Goal: Task Accomplishment & Management: Use online tool/utility

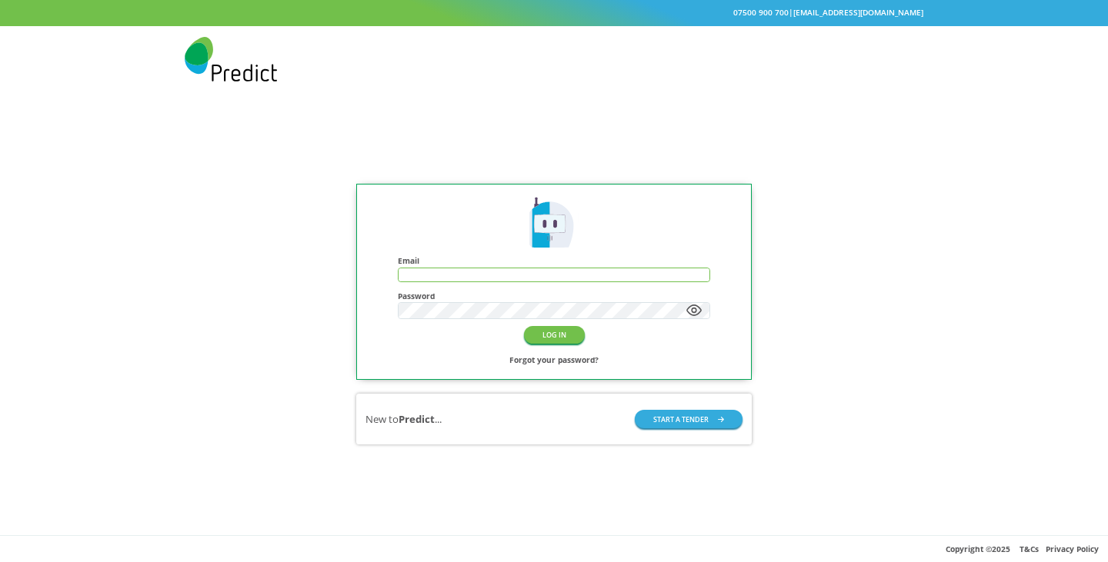
click at [520, 268] on div at bounding box center [554, 275] width 312 height 15
click at [519, 273] on input "text" at bounding box center [554, 275] width 311 height 13
type input "**********"
click at [524, 326] on button "LOG IN" at bounding box center [554, 335] width 61 height 18
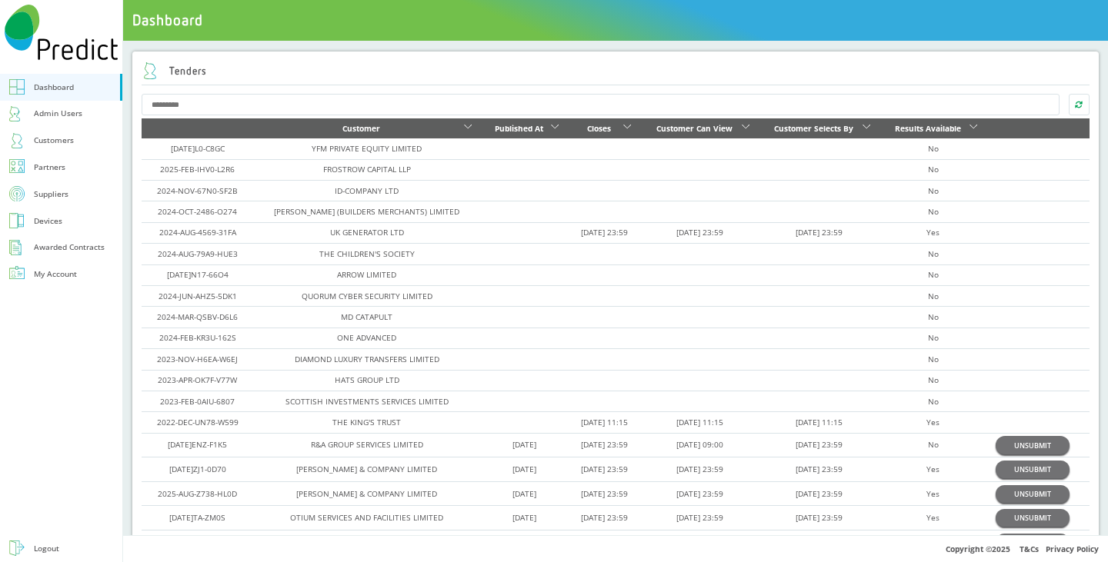
click at [57, 138] on div "Customers" at bounding box center [54, 140] width 40 height 15
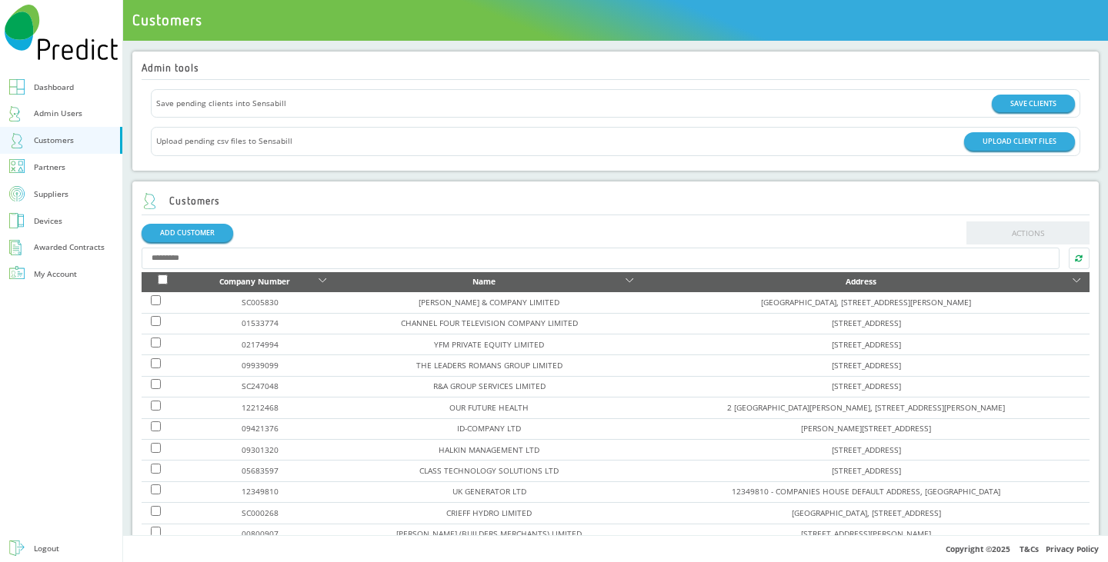
click at [461, 316] on td "CHANNEL FOUR TELEVISION COMPANY LIMITED" at bounding box center [488, 323] width 307 height 21
click at [452, 327] on link "CHANNEL FOUR TELEVISION COMPANY LIMITED" at bounding box center [489, 323] width 177 height 11
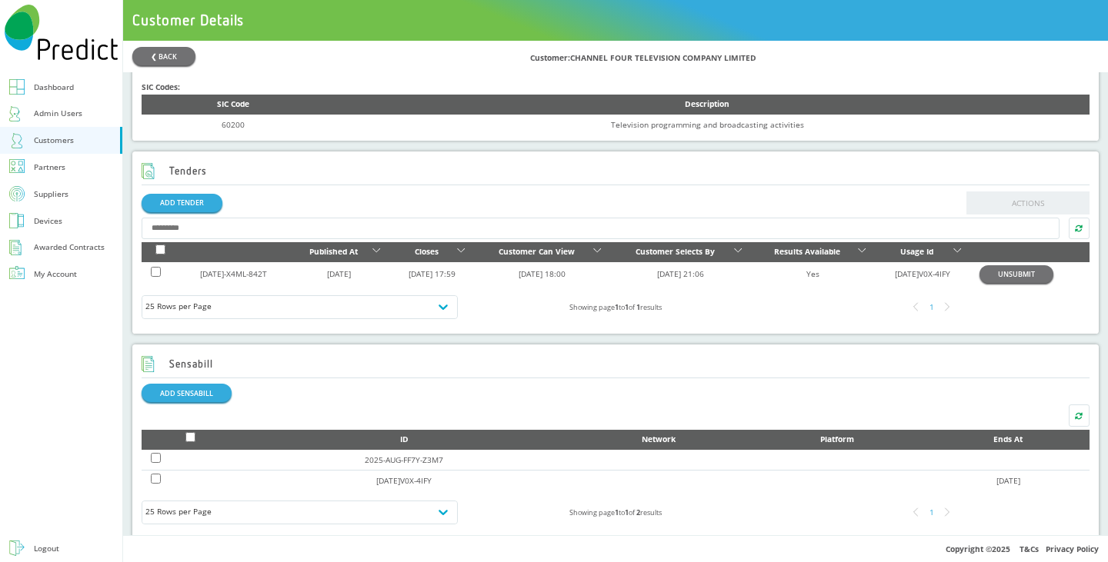
scroll to position [462, 0]
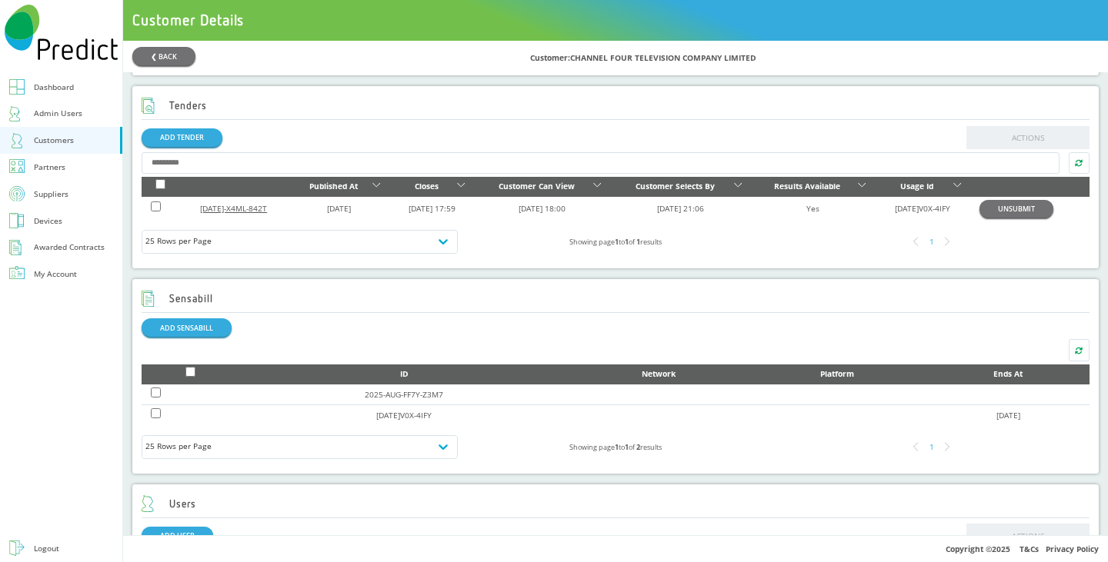
click at [226, 210] on link "[DATE]-X4ML-842T" at bounding box center [233, 208] width 67 height 11
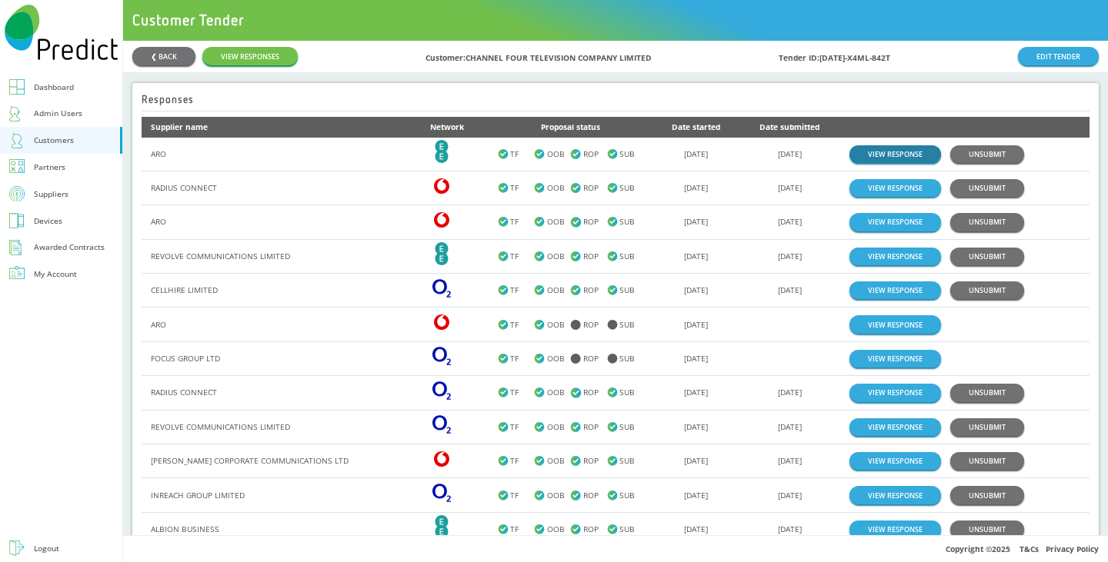
click at [891, 157] on link "VIEW RESPONSE" at bounding box center [896, 154] width 92 height 18
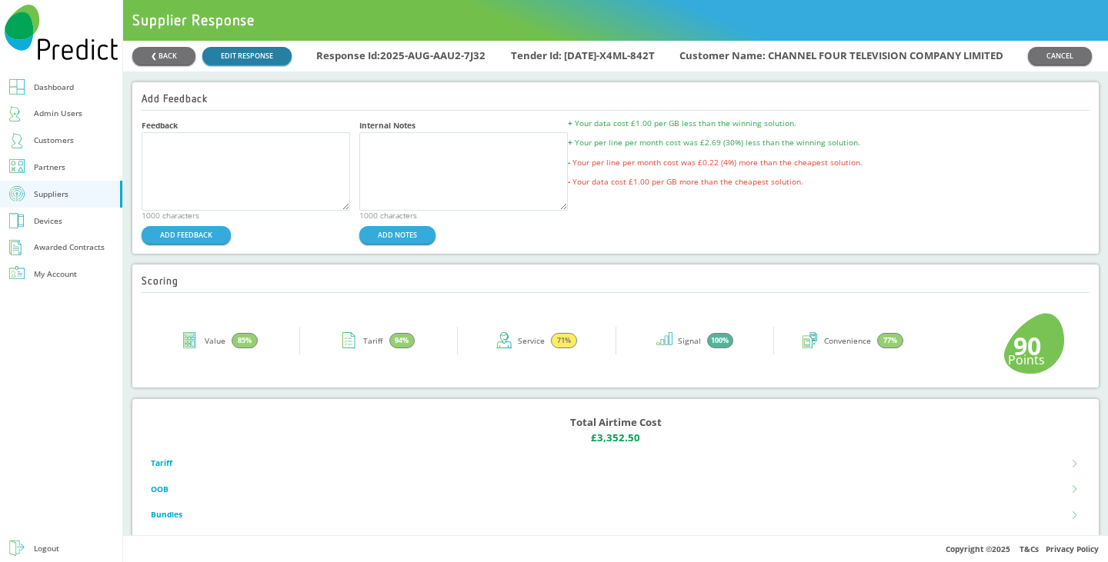
click at [232, 49] on link "EDIT RESPONSE" at bounding box center [246, 56] width 89 height 18
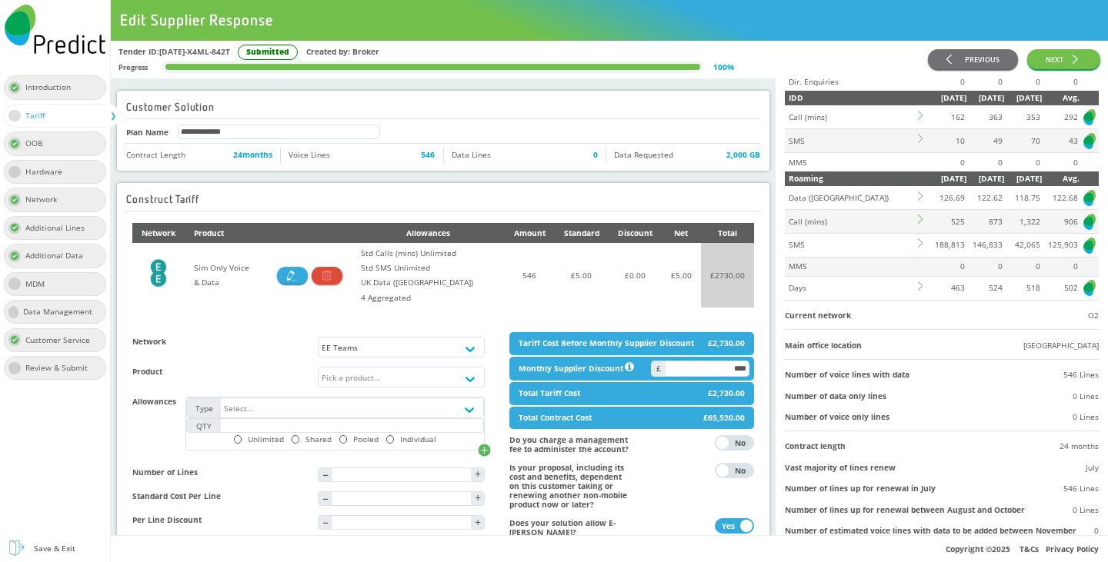
scroll to position [308, 0]
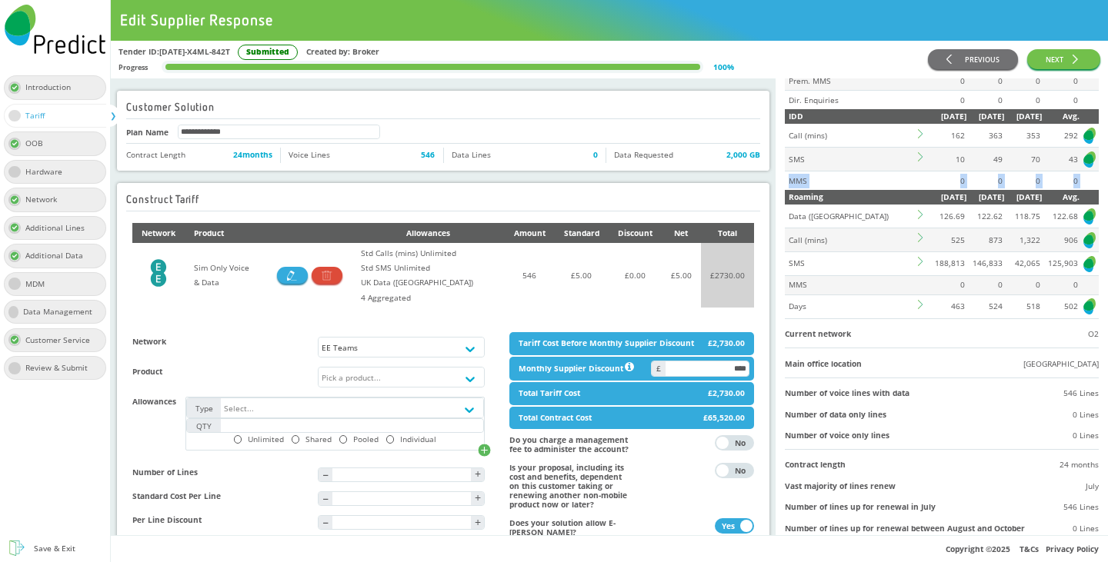
click at [785, 209] on div "Click on any of the Predict logos to view a more thorough analysis of the custo…" at bounding box center [942, 57] width 314 height 523
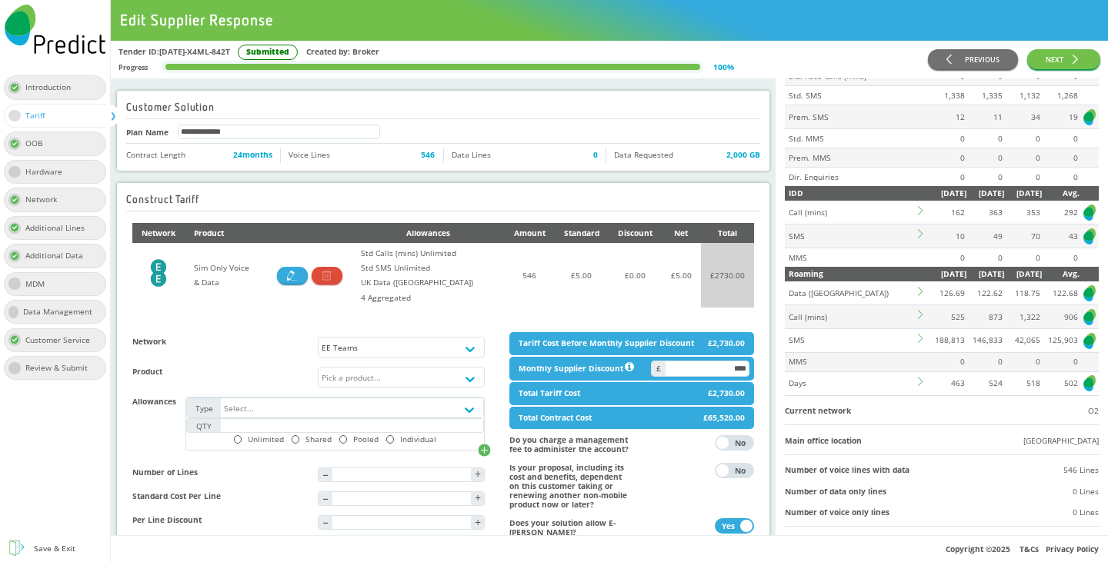
click at [819, 201] on th "IDD" at bounding box center [850, 193] width 131 height 15
click at [918, 215] on icon at bounding box center [922, 210] width 9 height 9
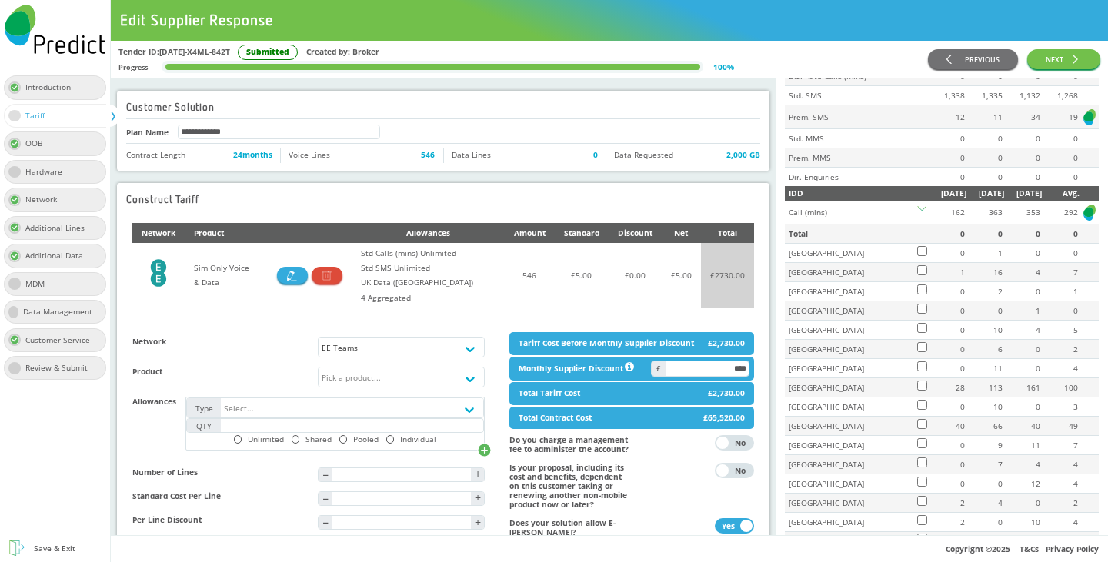
click at [917, 215] on icon at bounding box center [921, 210] width 9 height 9
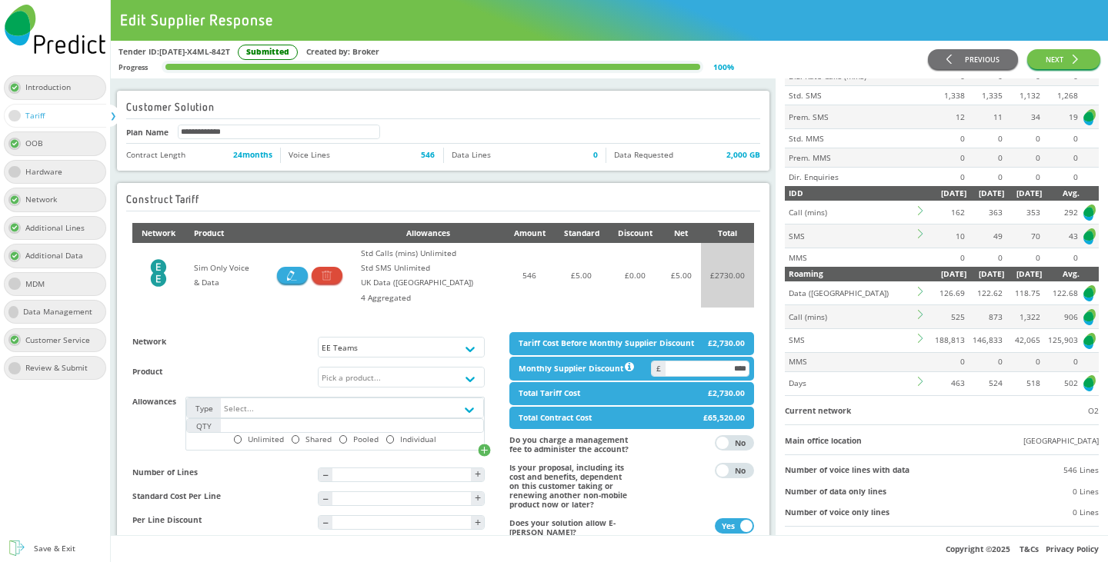
click at [916, 249] on td at bounding box center [922, 237] width 13 height 24
click at [918, 239] on icon at bounding box center [922, 233] width 9 height 9
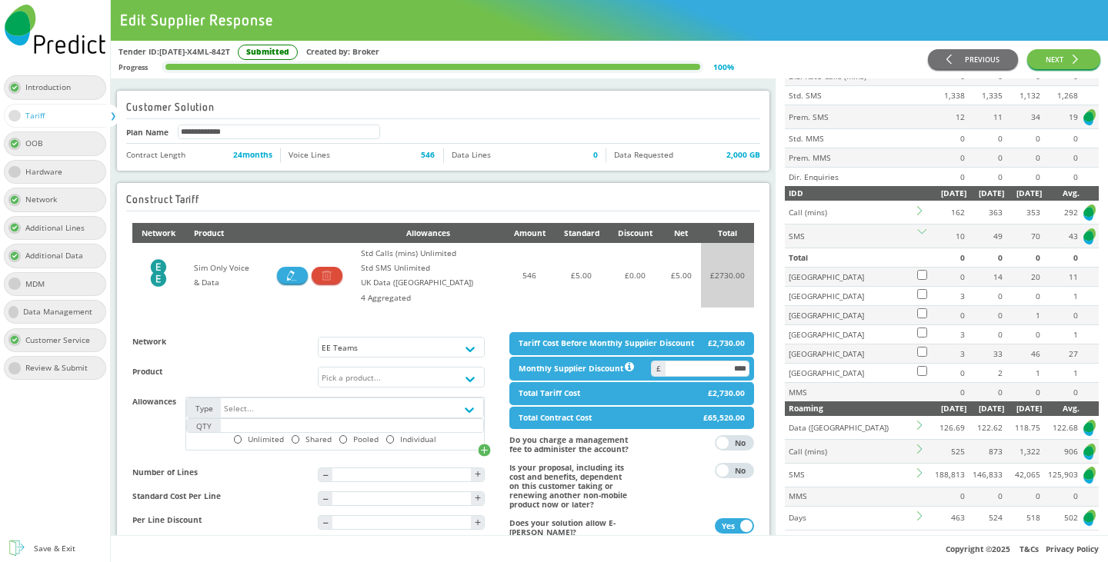
click at [917, 239] on icon at bounding box center [921, 233] width 9 height 9
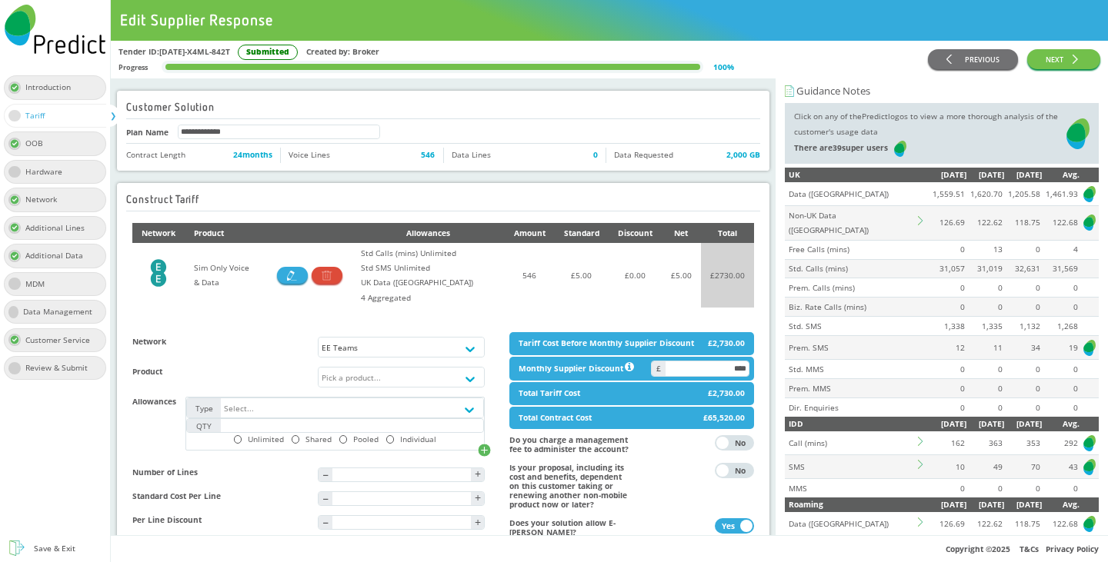
scroll to position [154, 0]
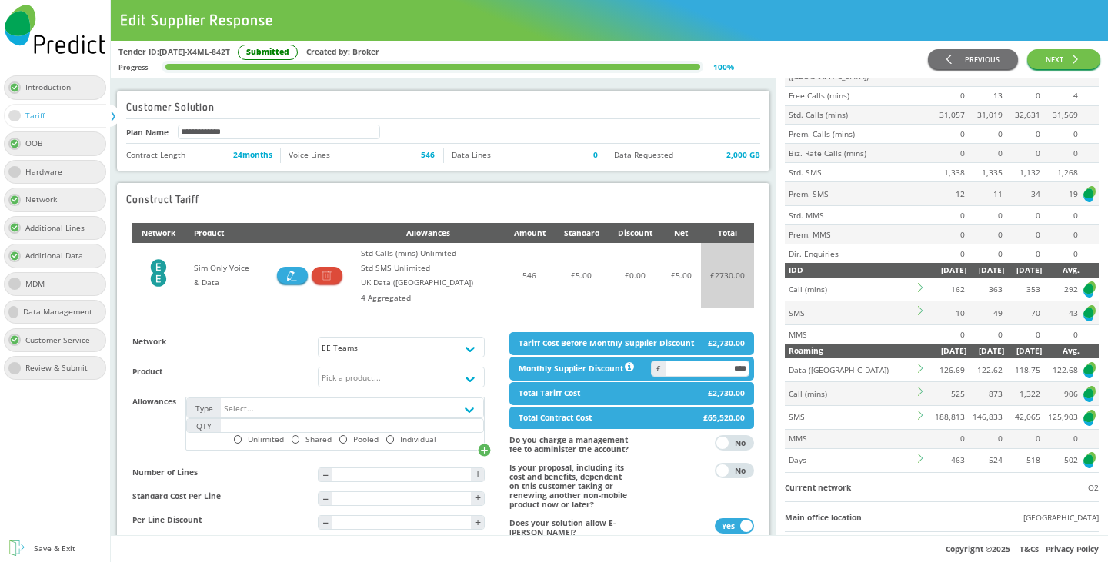
click at [918, 396] on icon at bounding box center [922, 391] width 9 height 9
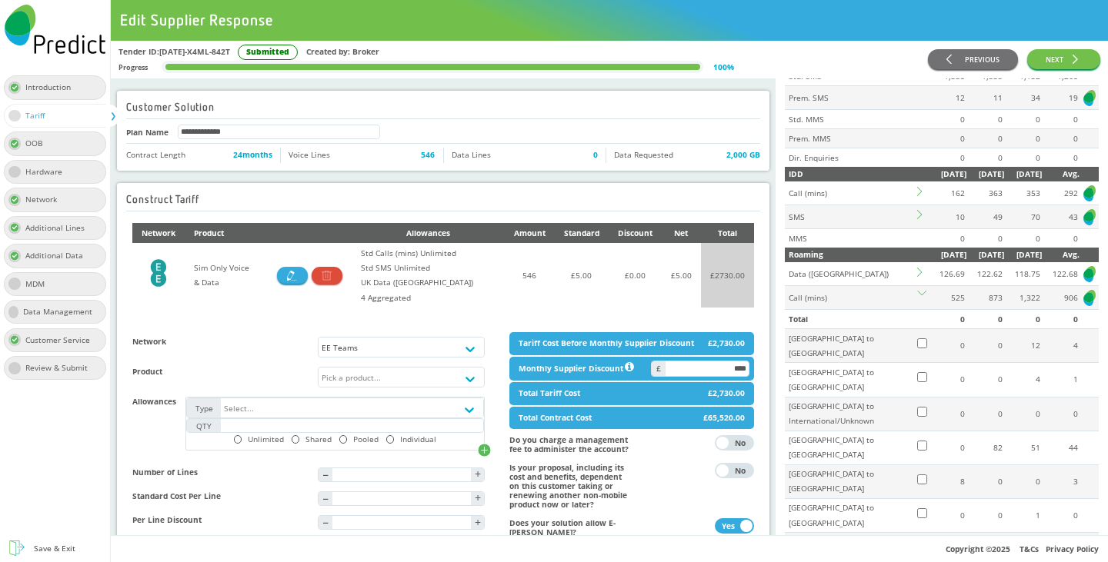
scroll to position [308, 0]
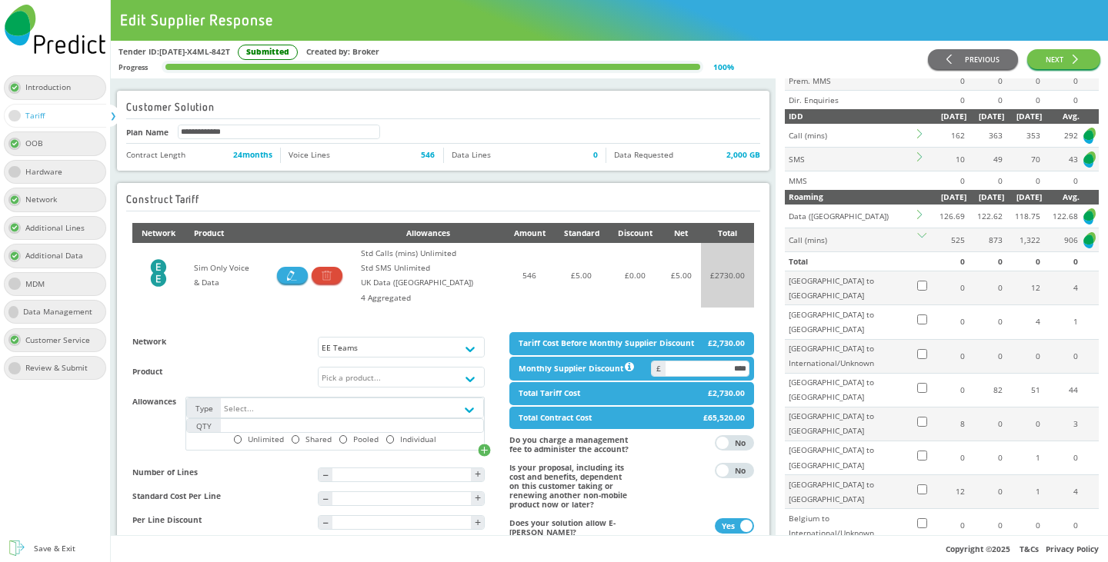
click at [917, 242] on icon at bounding box center [921, 237] width 9 height 9
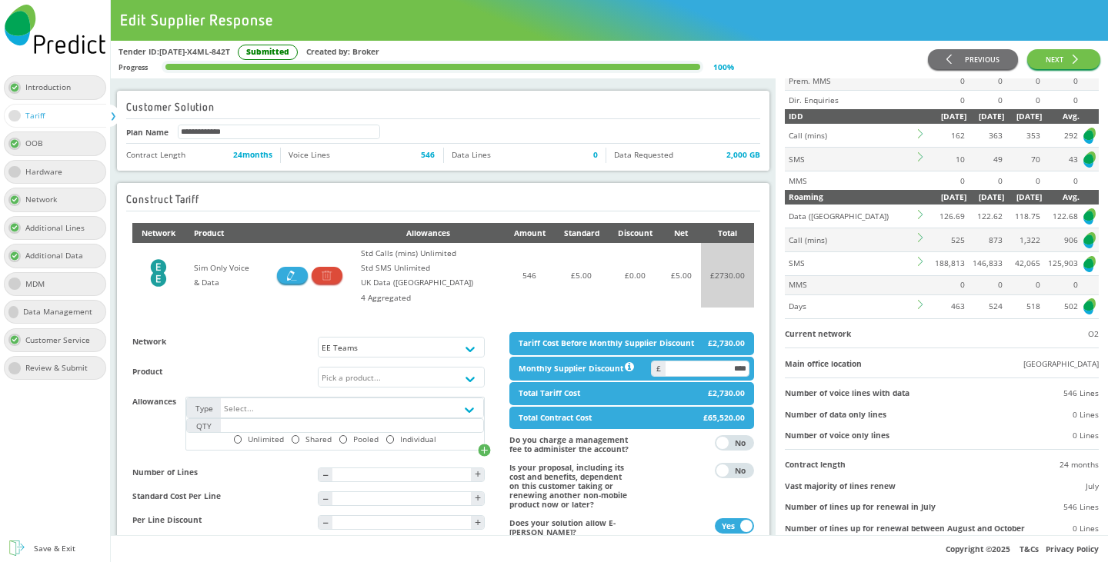
click at [918, 266] on icon at bounding box center [922, 261] width 9 height 9
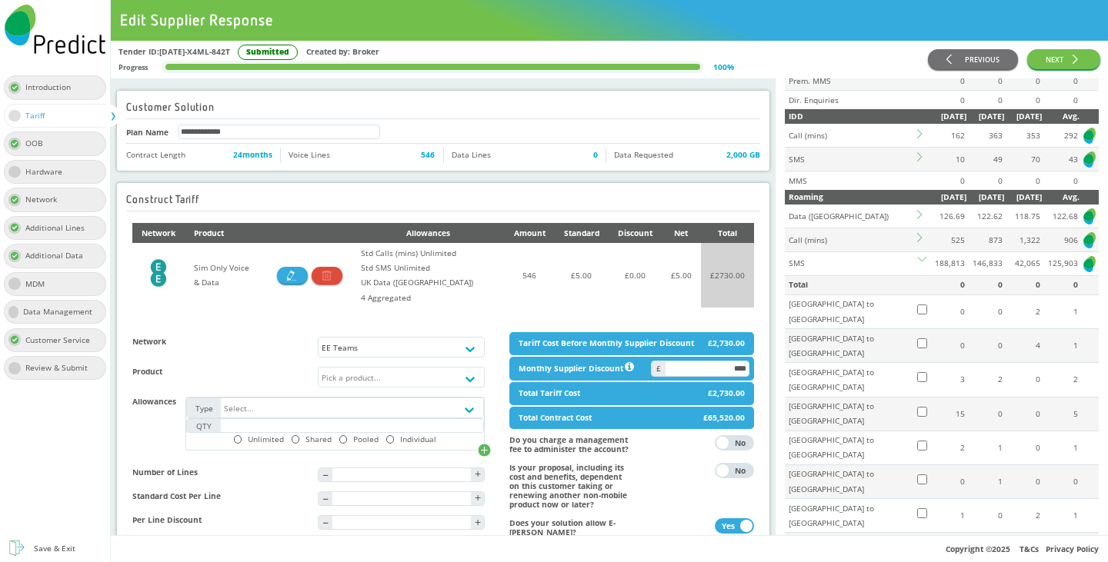
scroll to position [462, 0]
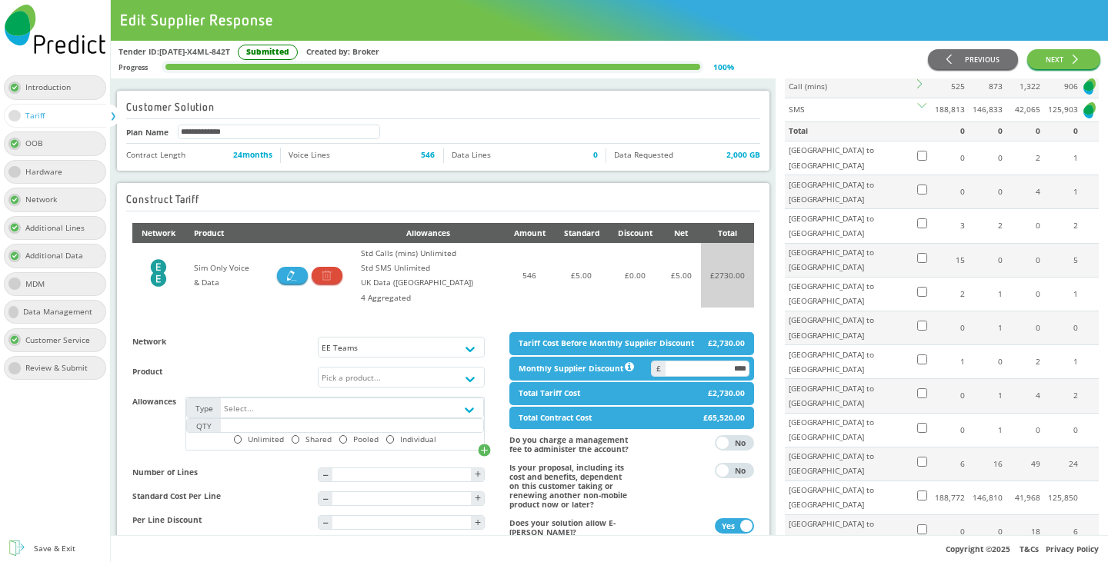
click at [917, 88] on icon at bounding box center [921, 83] width 9 height 9
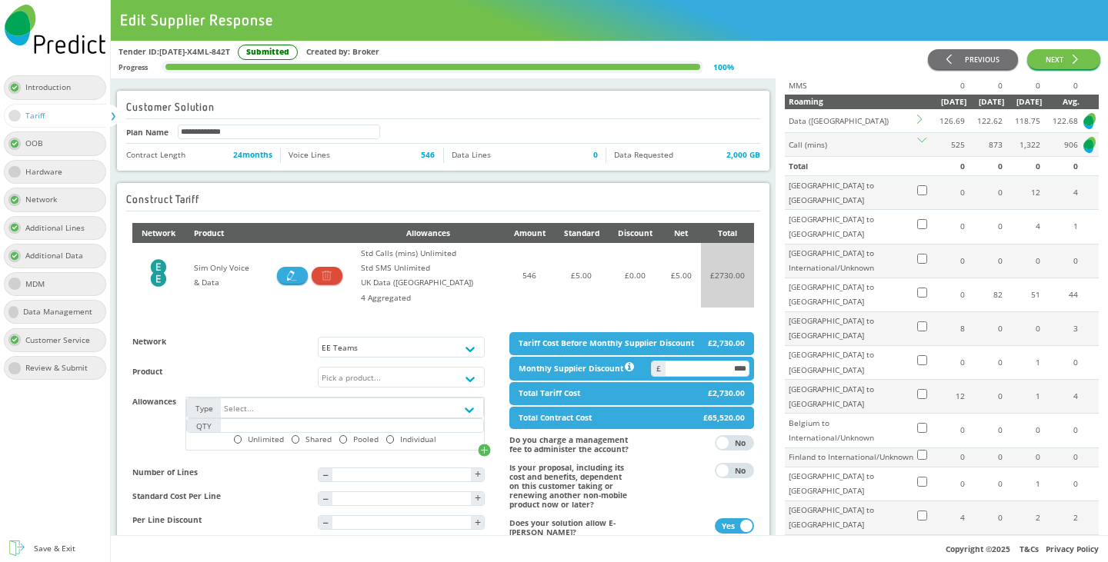
scroll to position [385, 0]
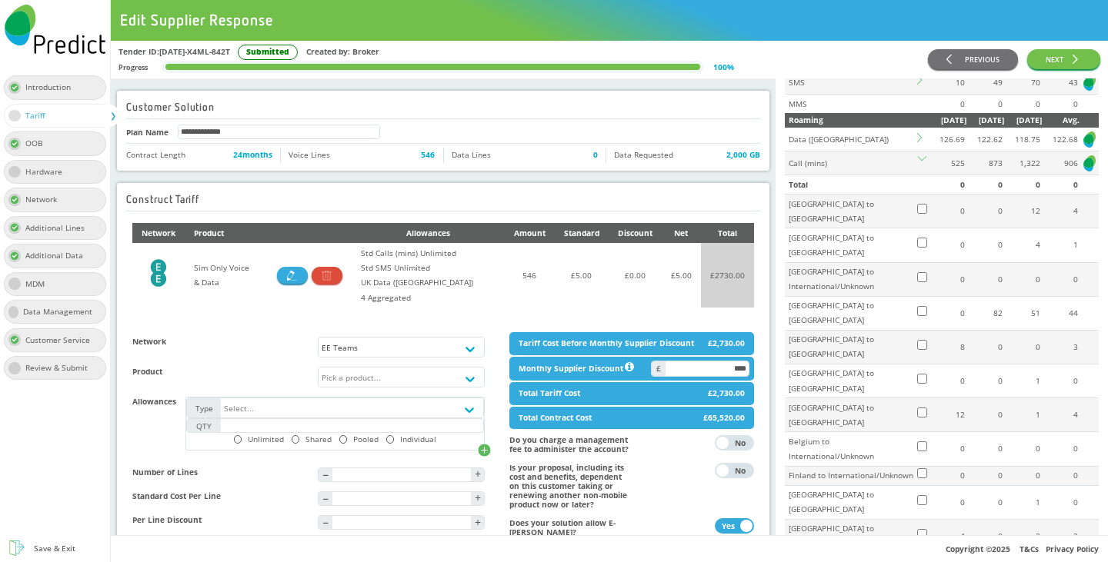
click at [917, 142] on icon at bounding box center [921, 137] width 9 height 9
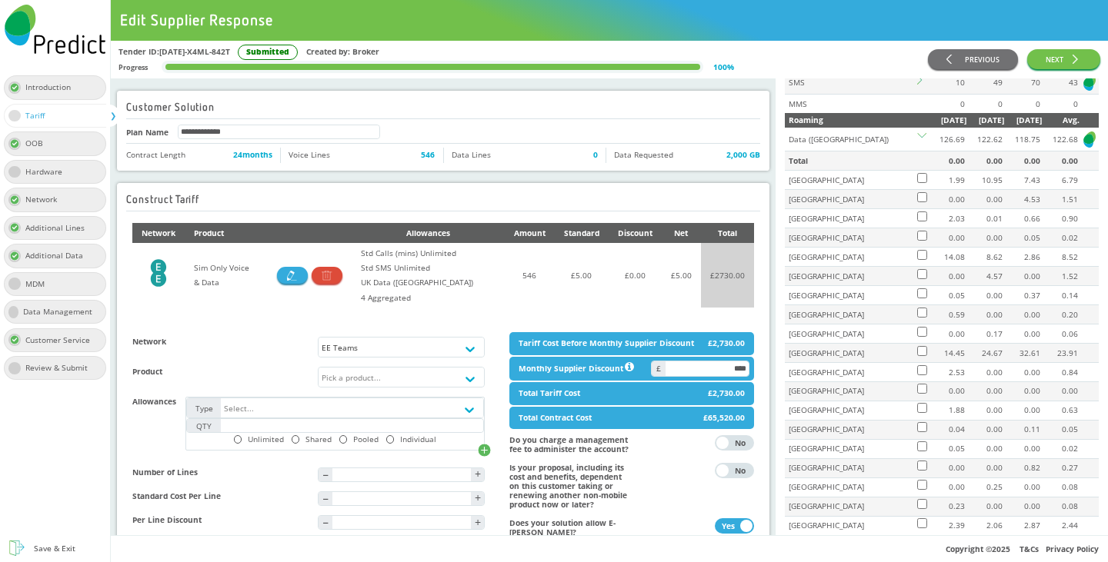
click at [917, 142] on icon at bounding box center [921, 137] width 9 height 9
